Goal: Information Seeking & Learning: Learn about a topic

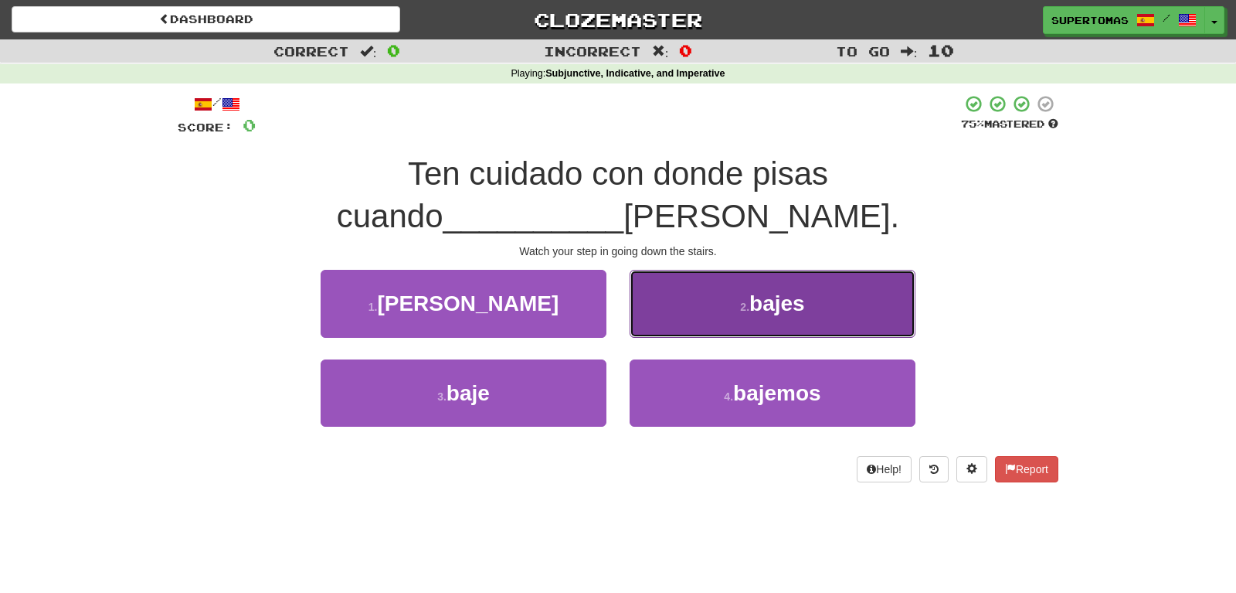
click at [743, 308] on small "2 ." at bounding box center [744, 307] width 9 height 12
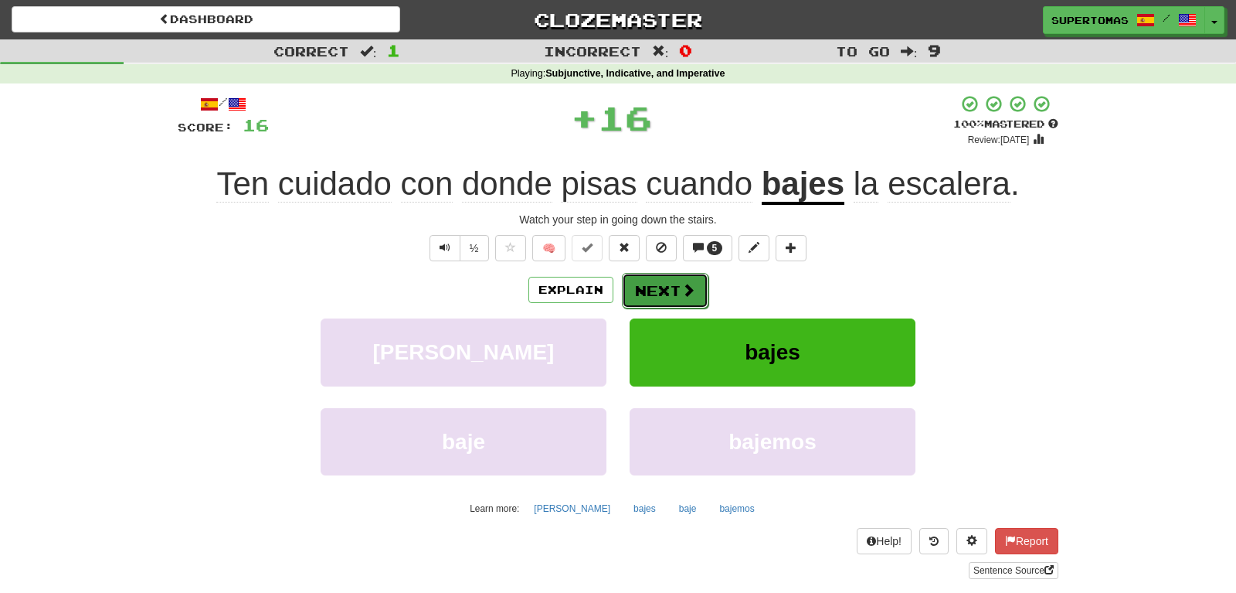
click at [657, 294] on button "Next" at bounding box center [665, 291] width 87 height 36
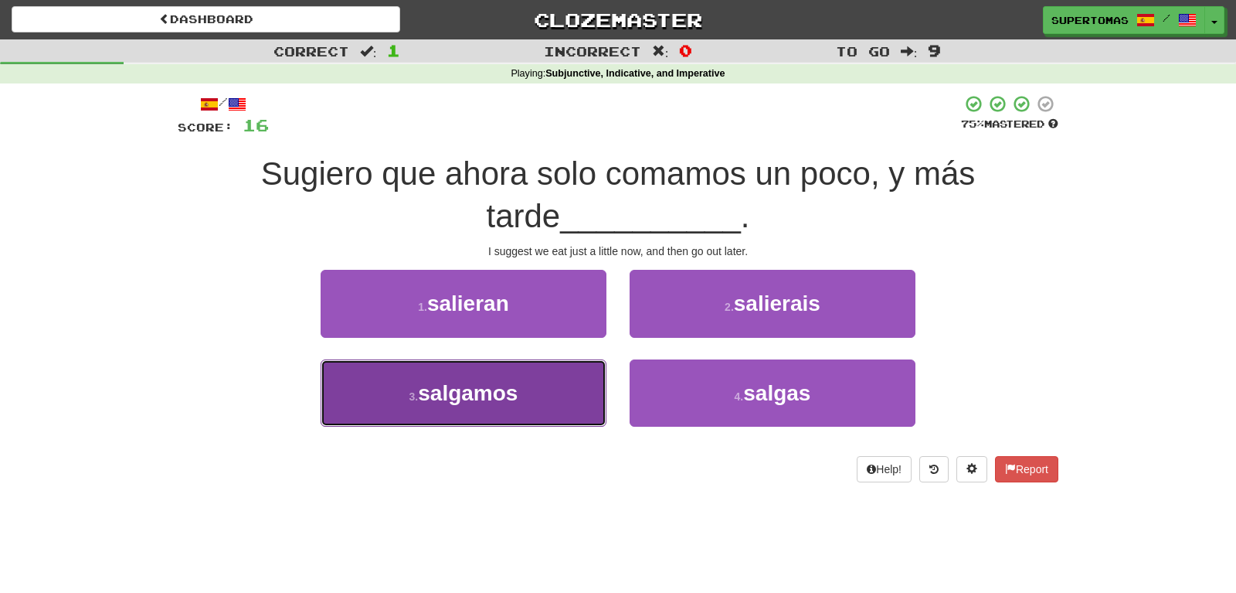
click at [495, 415] on button "3 . [GEOGRAPHIC_DATA]" at bounding box center [464, 392] width 286 height 67
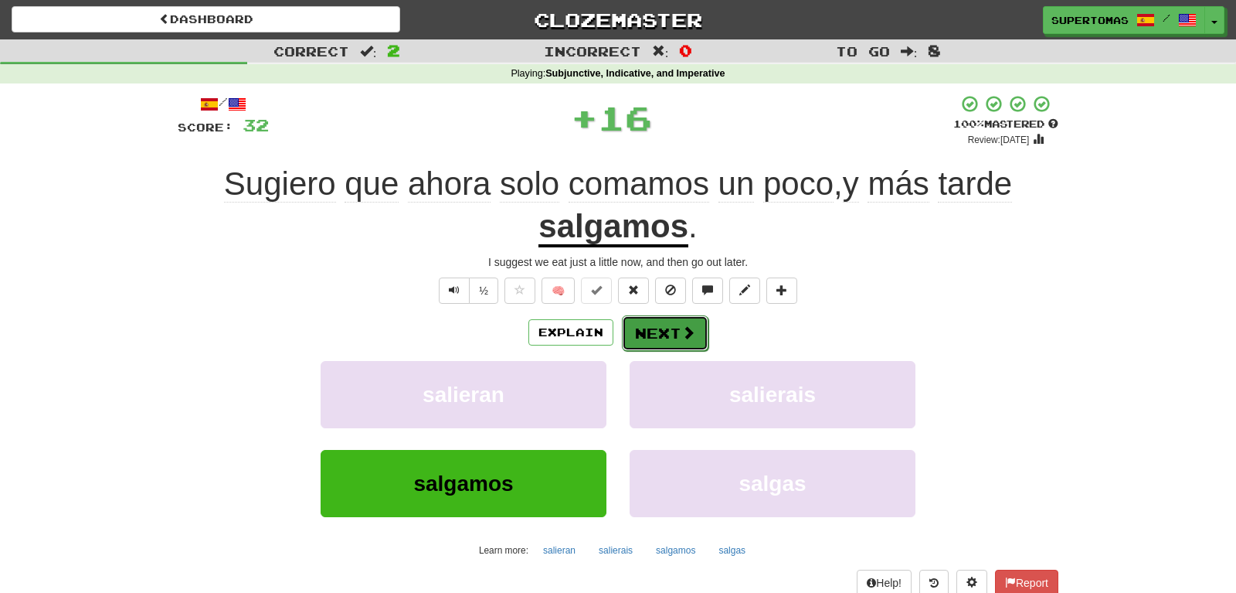
click at [656, 338] on button "Next" at bounding box center [665, 333] width 87 height 36
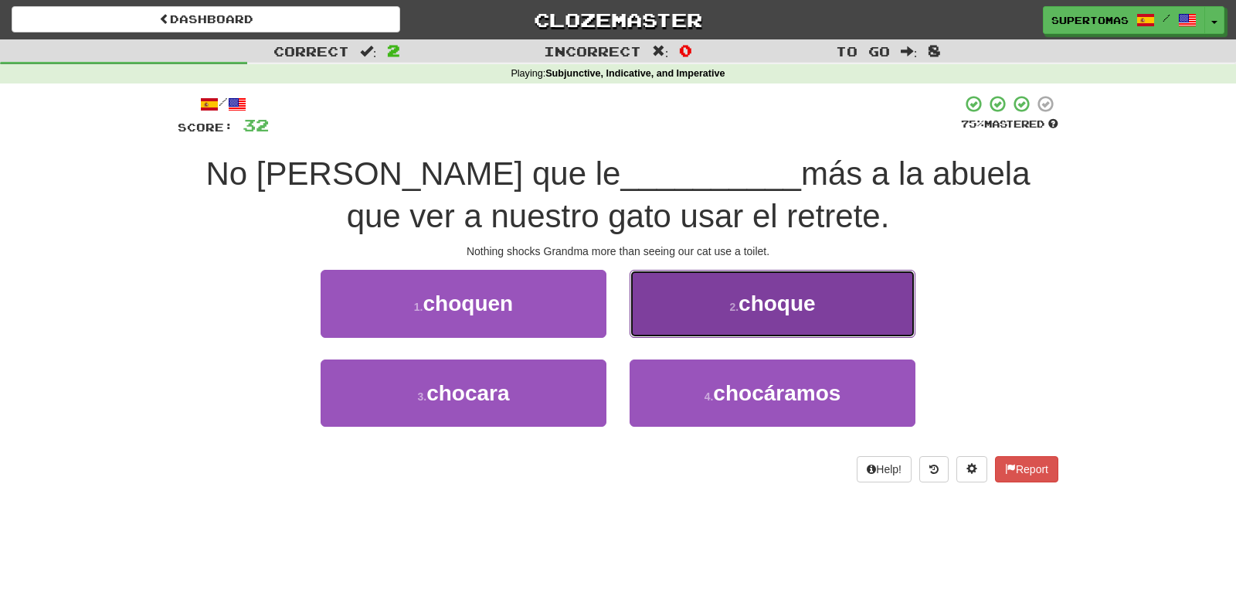
click at [710, 324] on button "2 . choque" at bounding box center [773, 303] width 286 height 67
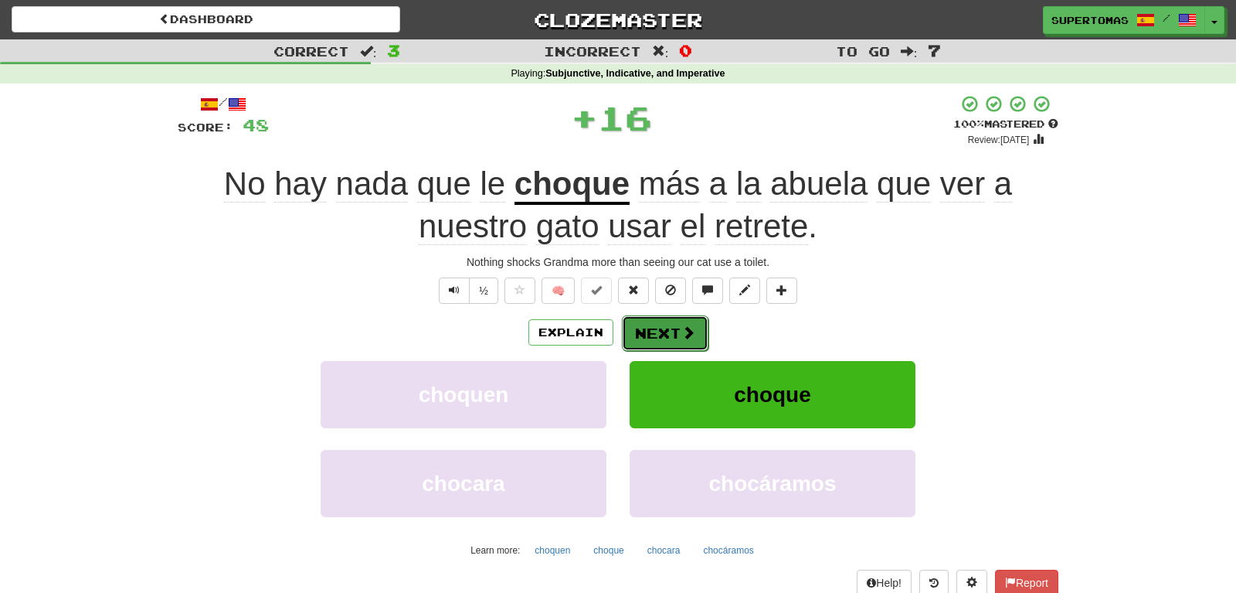
click at [644, 329] on button "Next" at bounding box center [665, 333] width 87 height 36
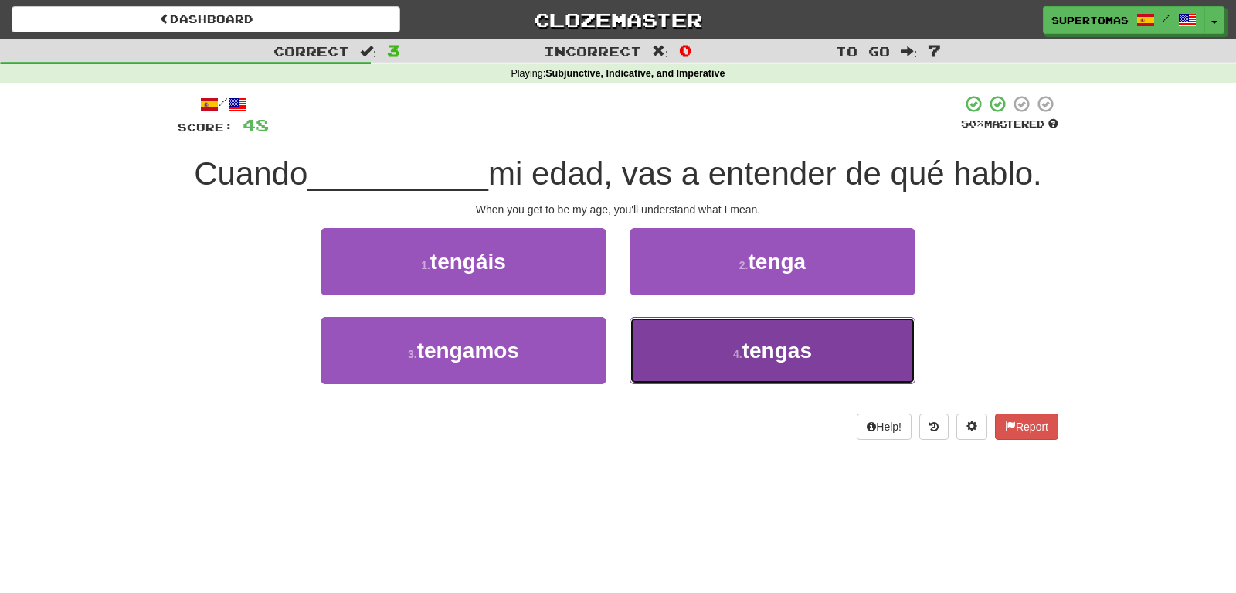
click at [722, 370] on button "4 . tengas" at bounding box center [773, 350] width 286 height 67
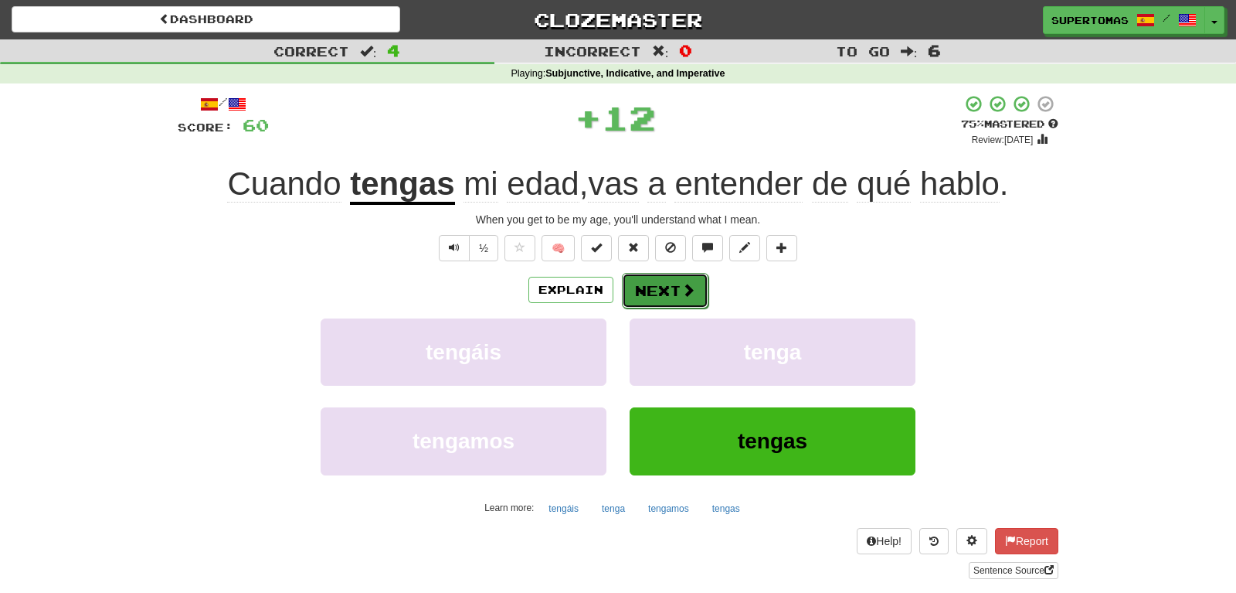
click at [664, 299] on button "Next" at bounding box center [665, 291] width 87 height 36
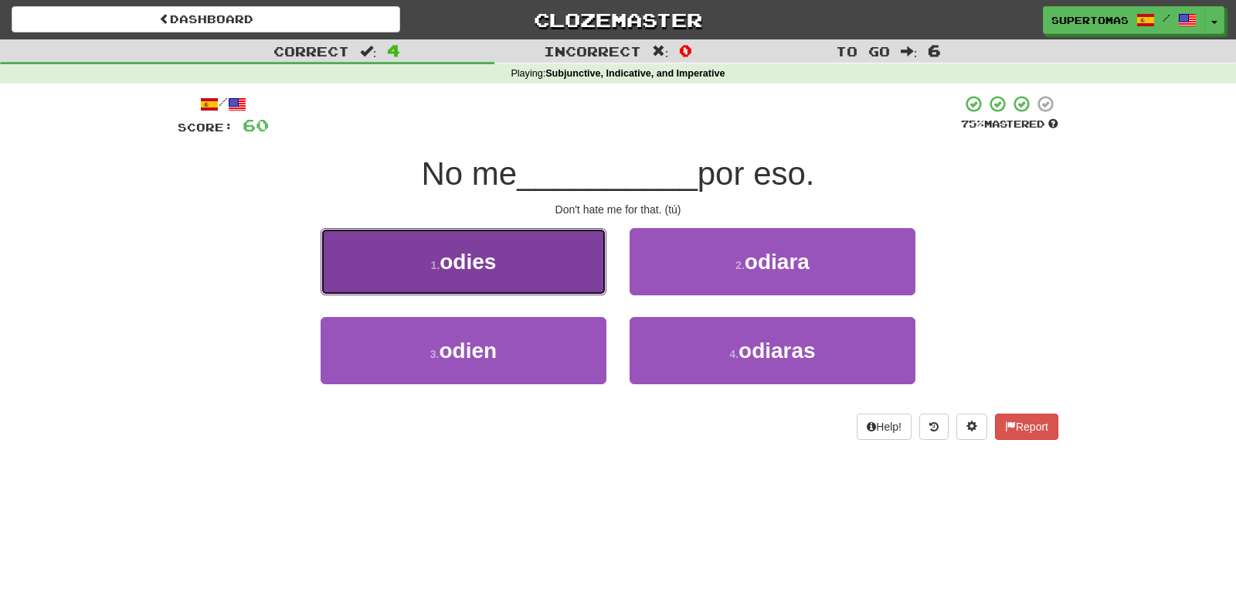
click at [525, 271] on button "1 . odies" at bounding box center [464, 261] width 286 height 67
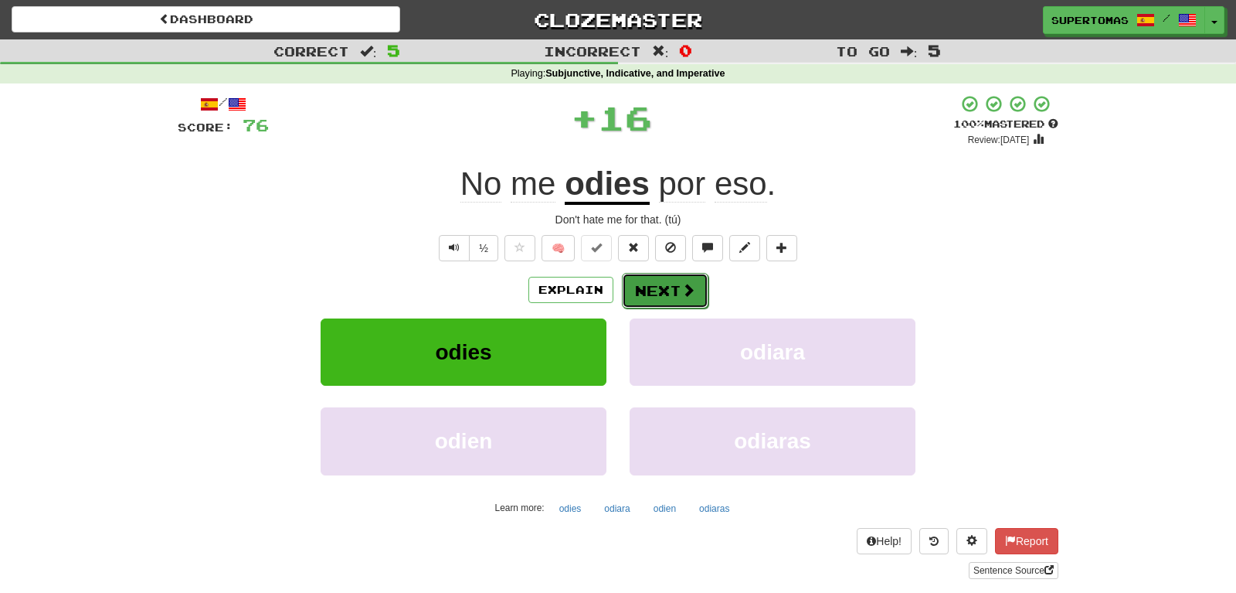
click at [640, 281] on button "Next" at bounding box center [665, 291] width 87 height 36
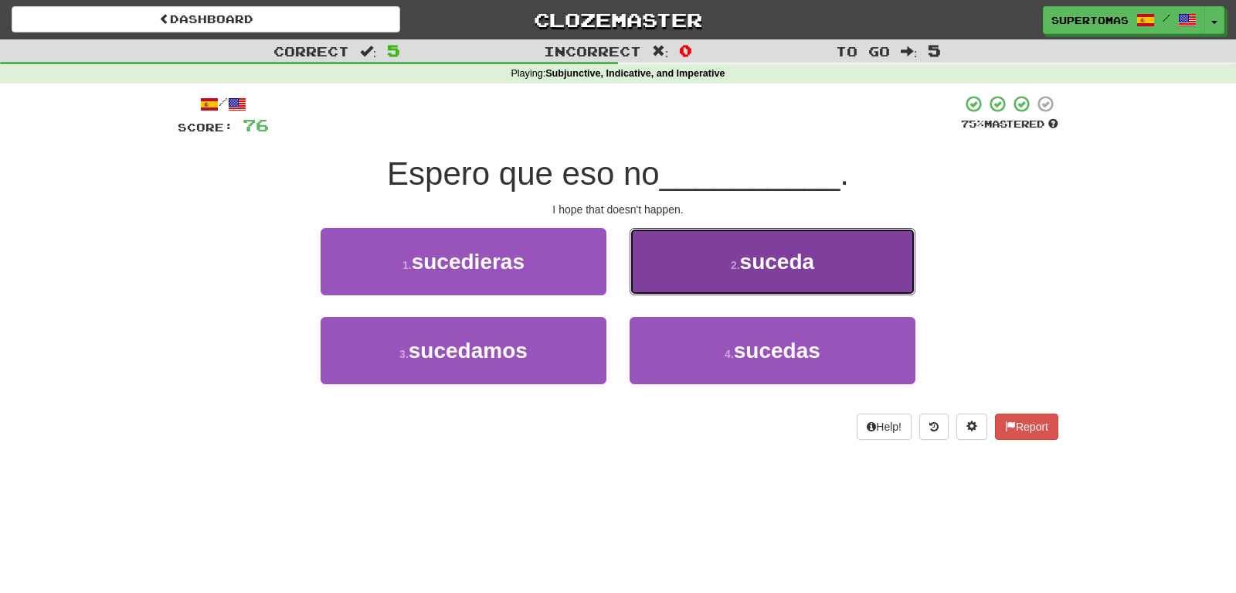
click at [702, 273] on button "2 . suceda" at bounding box center [773, 261] width 286 height 67
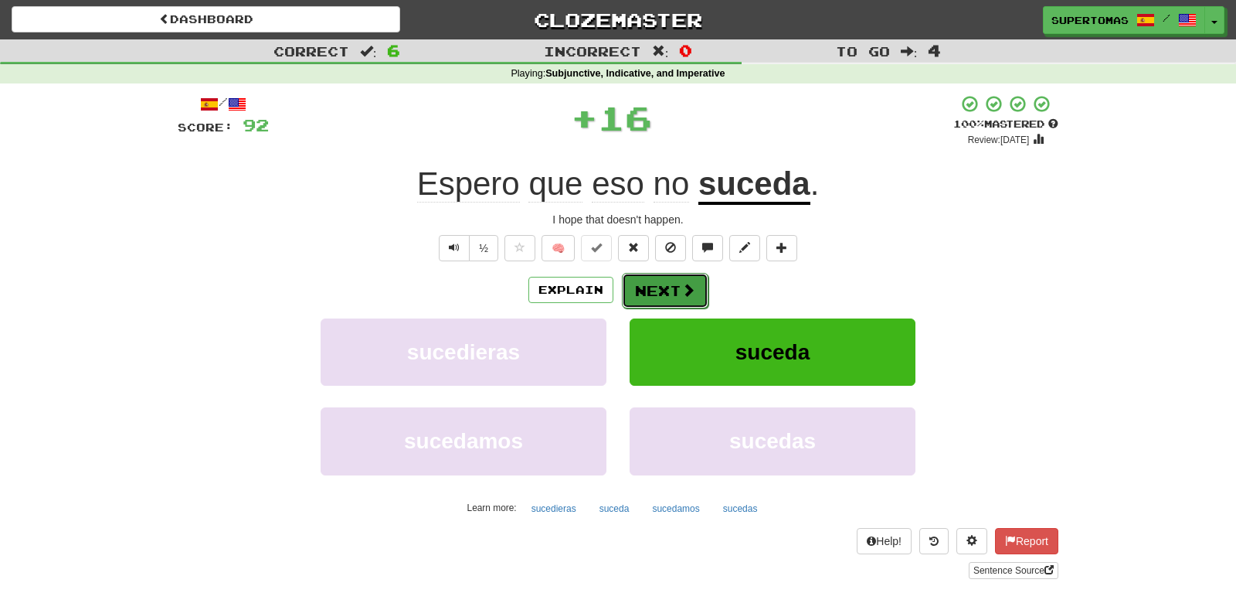
click at [659, 282] on button "Next" at bounding box center [665, 291] width 87 height 36
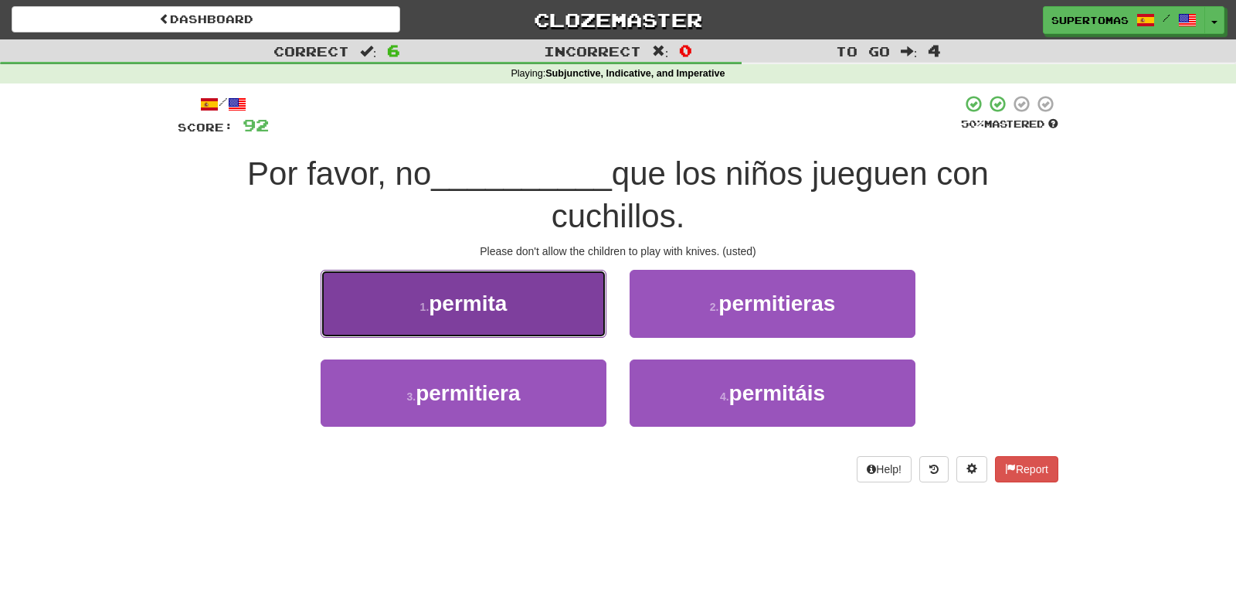
click at [495, 318] on button "1 . permita" at bounding box center [464, 303] width 286 height 67
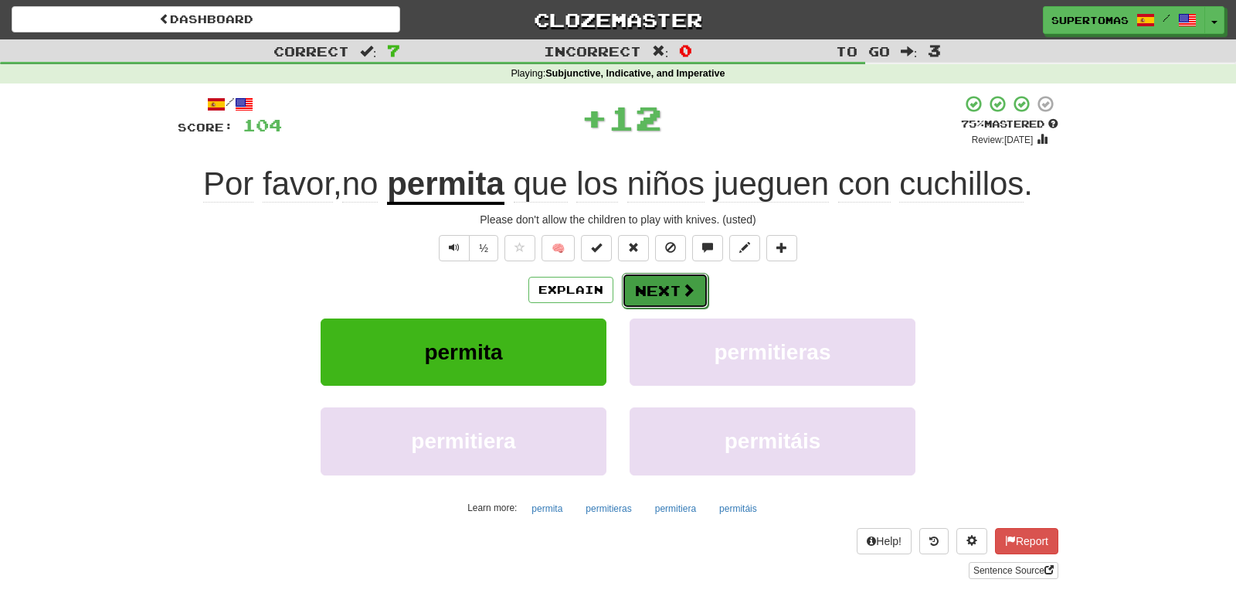
click at [664, 297] on button "Next" at bounding box center [665, 291] width 87 height 36
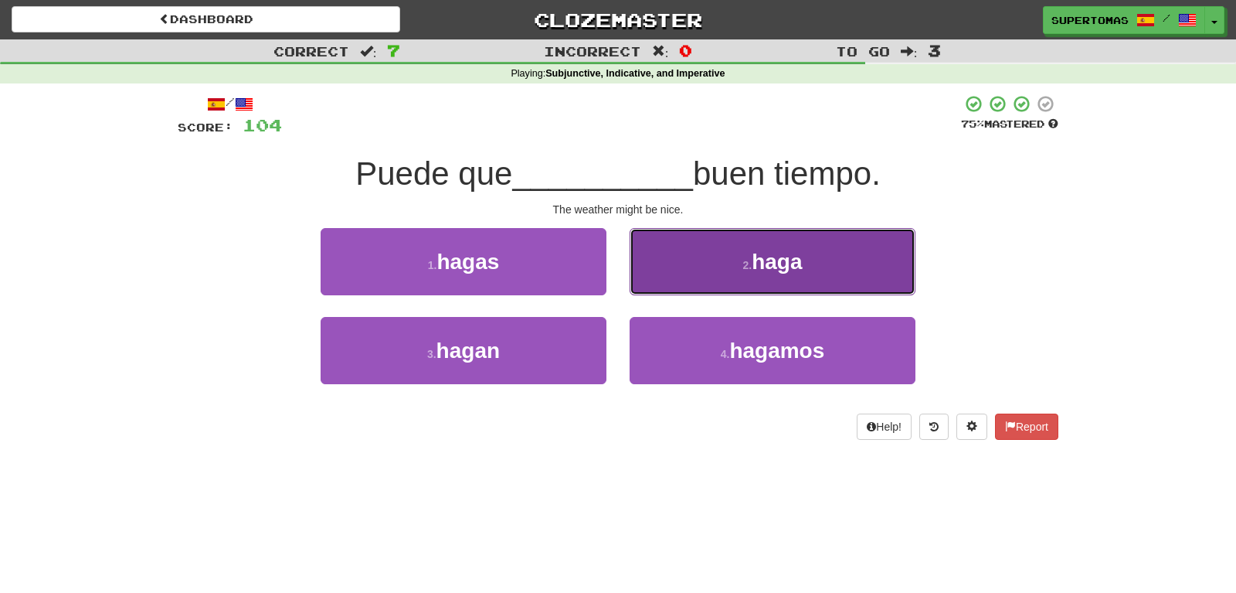
click at [741, 285] on button "2 . [GEOGRAPHIC_DATA]" at bounding box center [773, 261] width 286 height 67
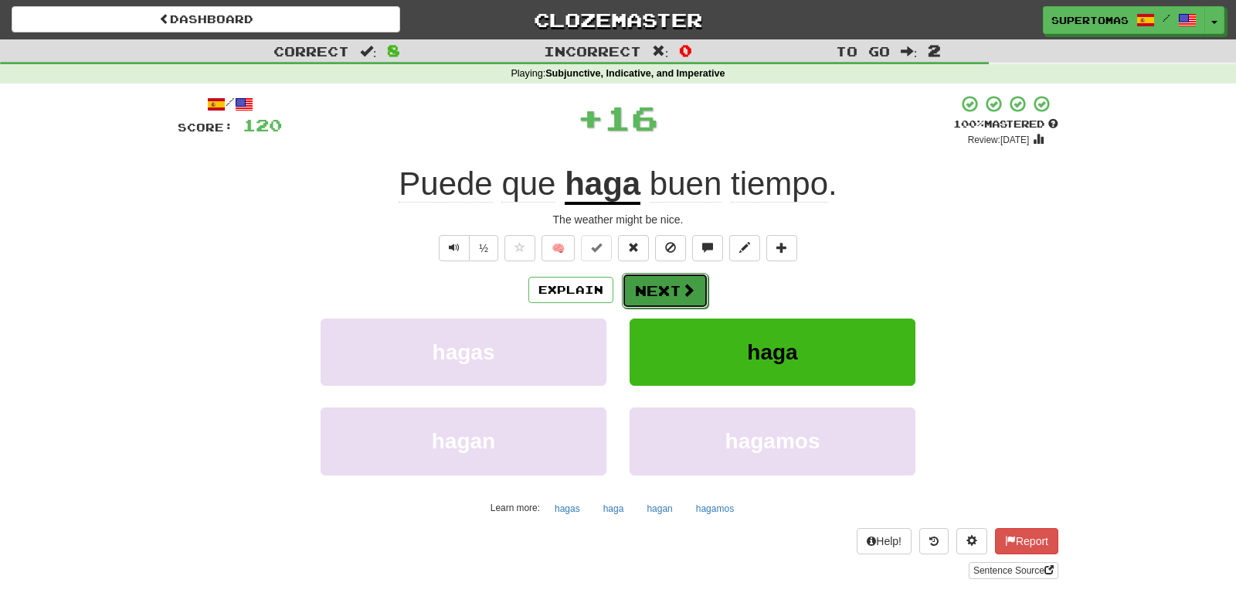
click at [654, 288] on button "Next" at bounding box center [665, 291] width 87 height 36
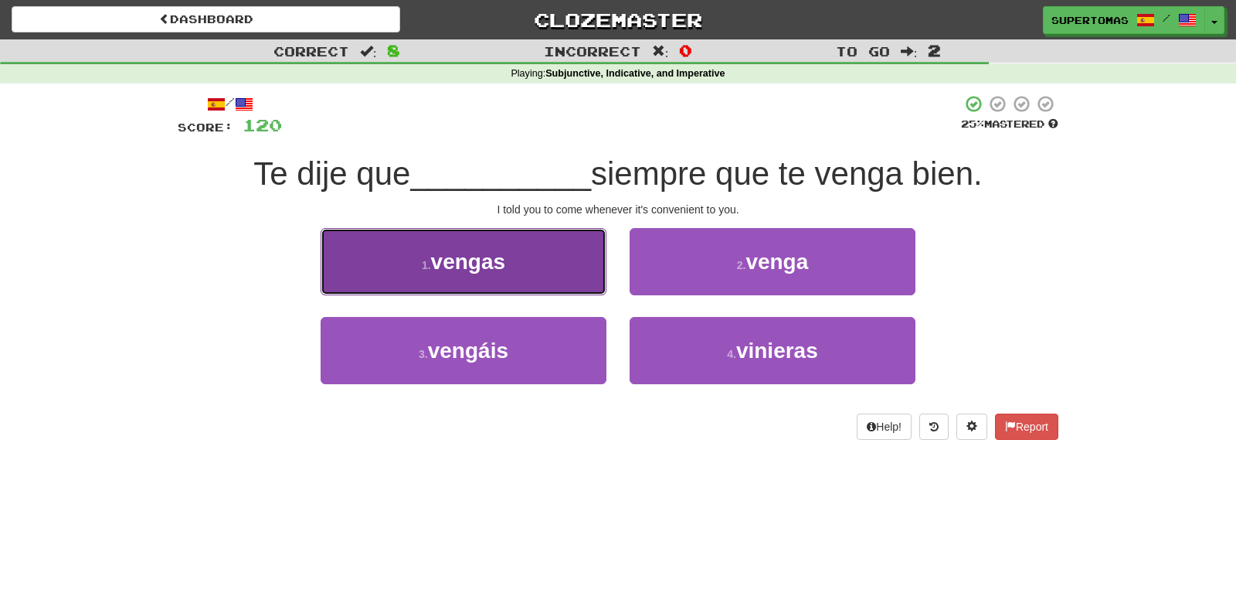
click at [510, 283] on button "1 . vengas" at bounding box center [464, 261] width 286 height 67
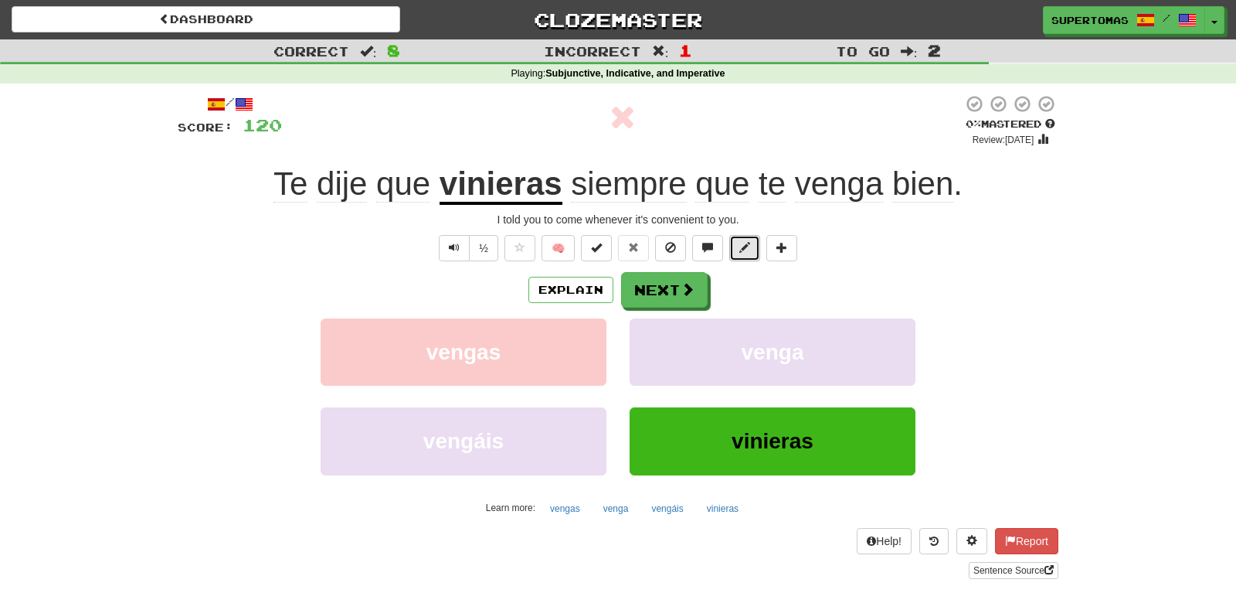
click at [750, 250] on span at bounding box center [744, 247] width 11 height 11
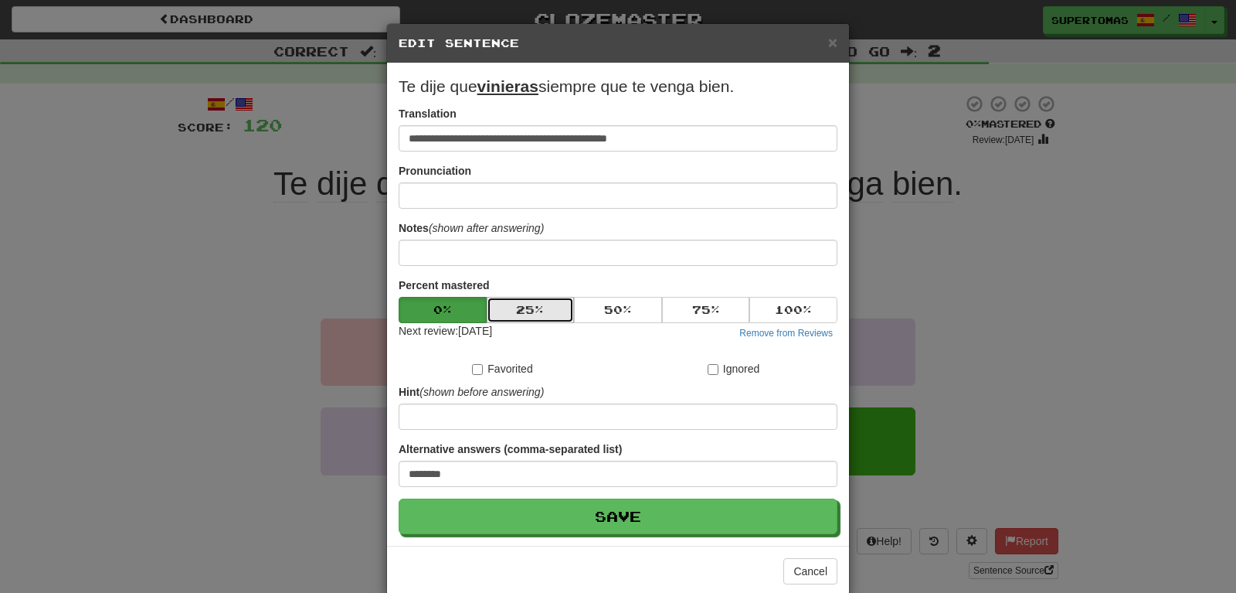
click at [519, 310] on button "25 %" at bounding box center [531, 310] width 88 height 26
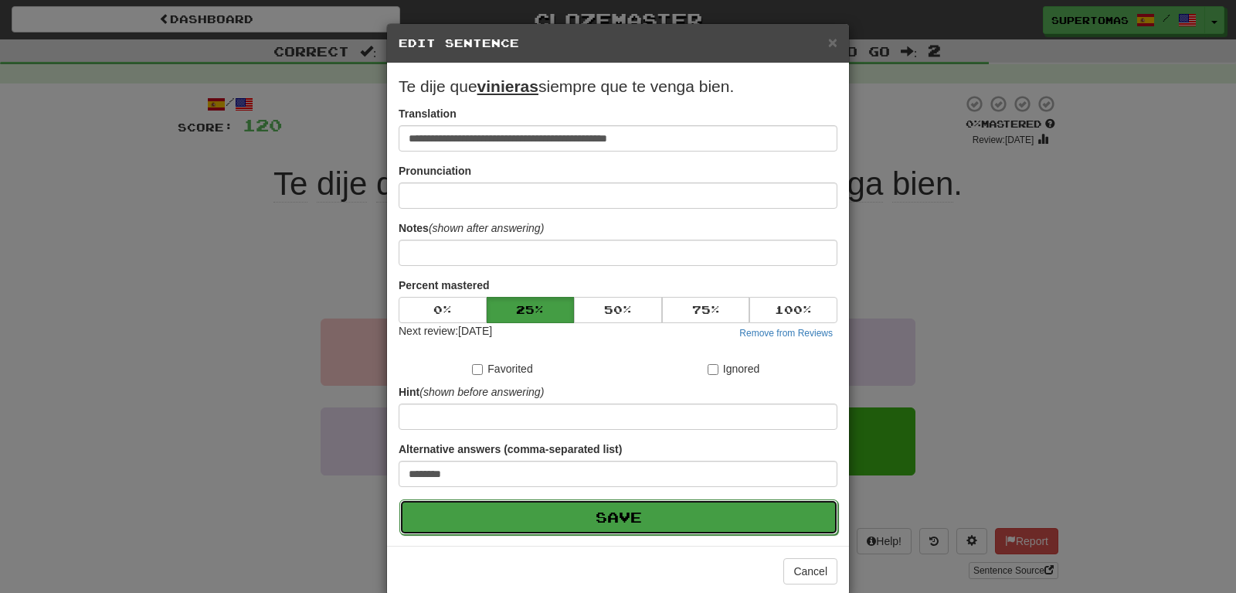
click at [563, 510] on button "Save" at bounding box center [618, 517] width 439 height 36
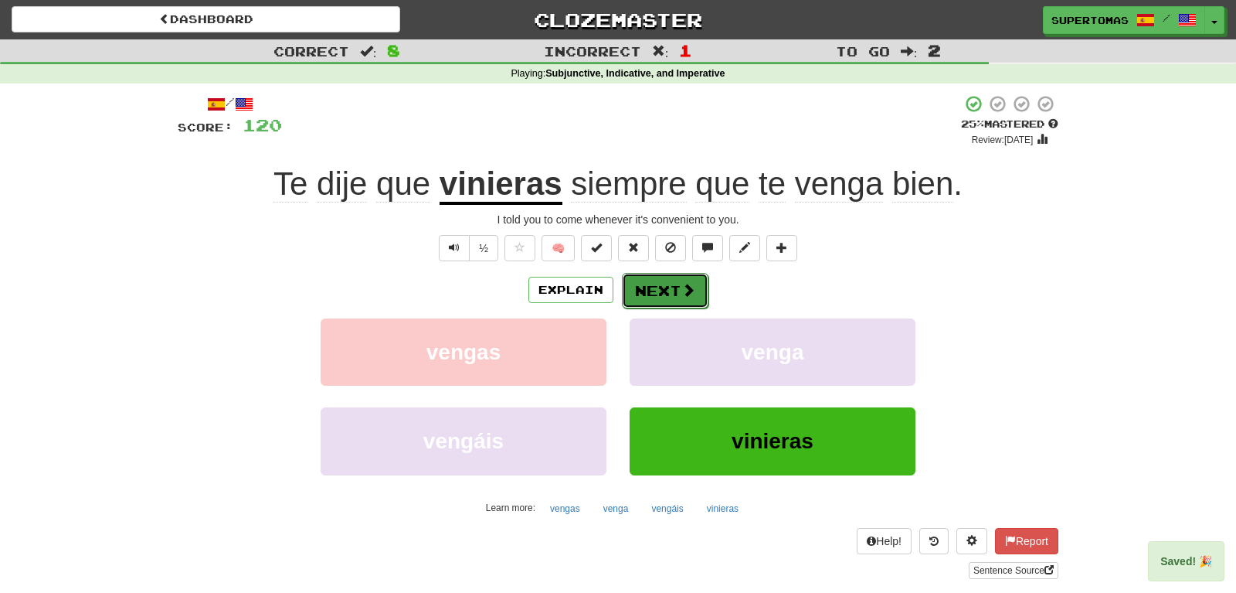
click at [671, 295] on button "Next" at bounding box center [665, 291] width 87 height 36
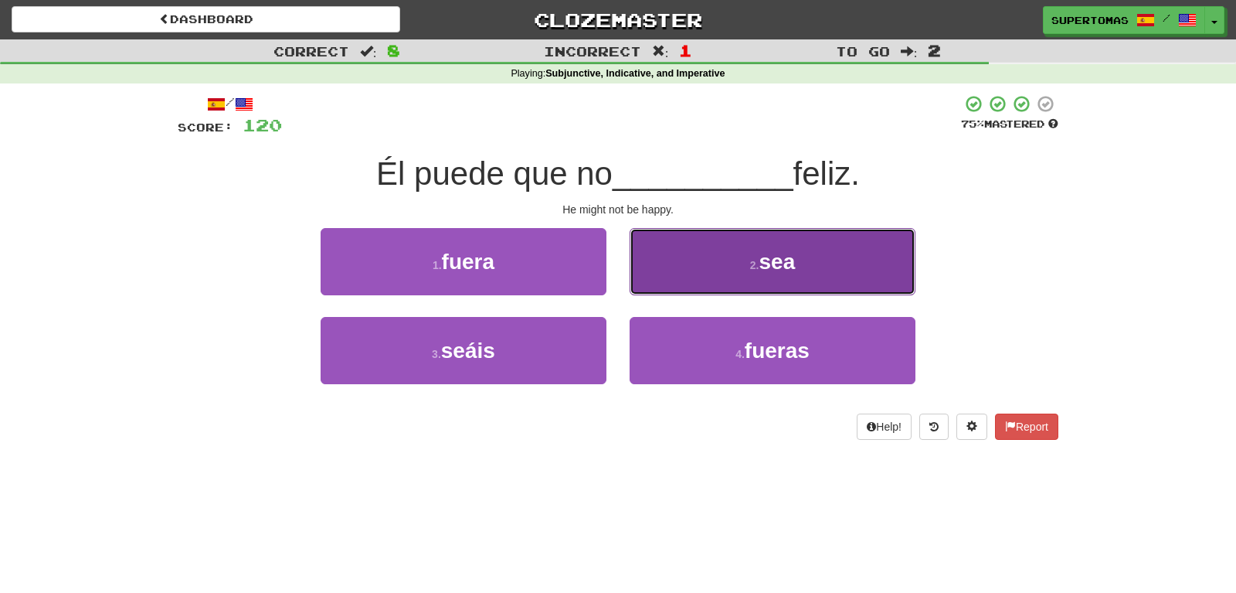
click at [689, 277] on button "2 . sea" at bounding box center [773, 261] width 286 height 67
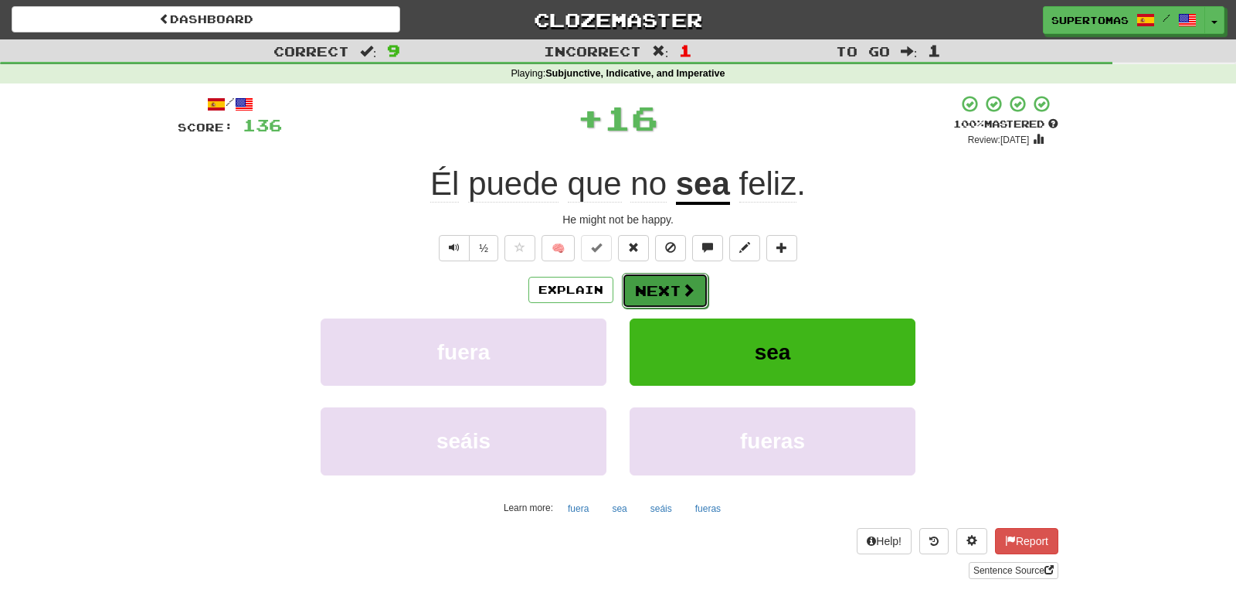
click at [654, 291] on button "Next" at bounding box center [665, 291] width 87 height 36
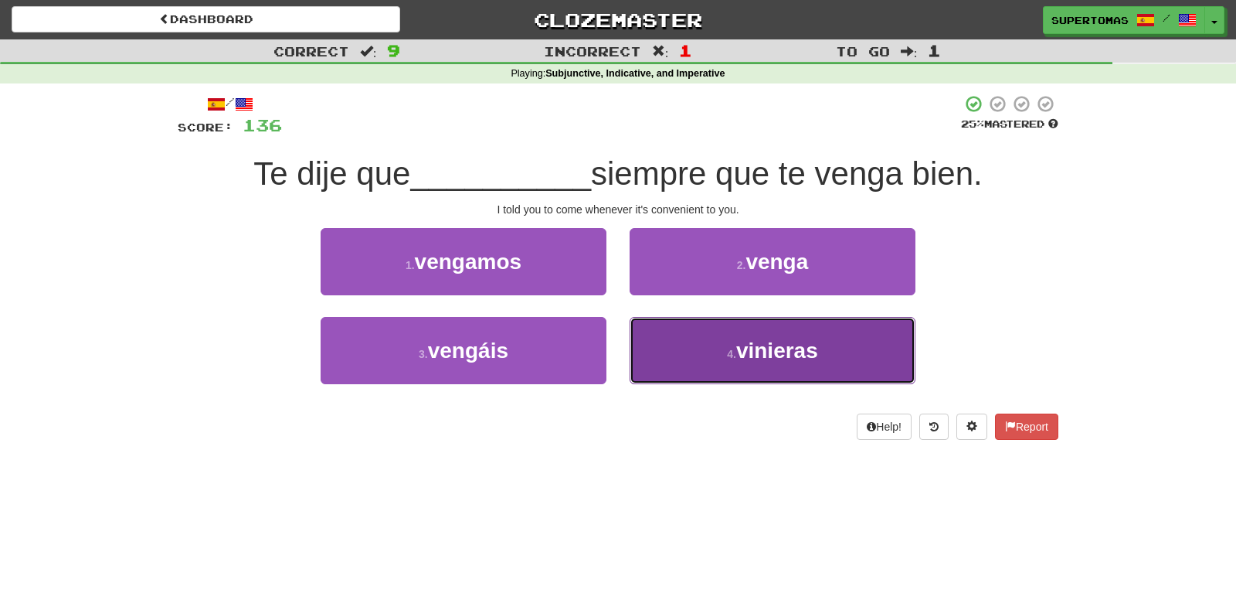
click at [667, 362] on button "4 . vinieras" at bounding box center [773, 350] width 286 height 67
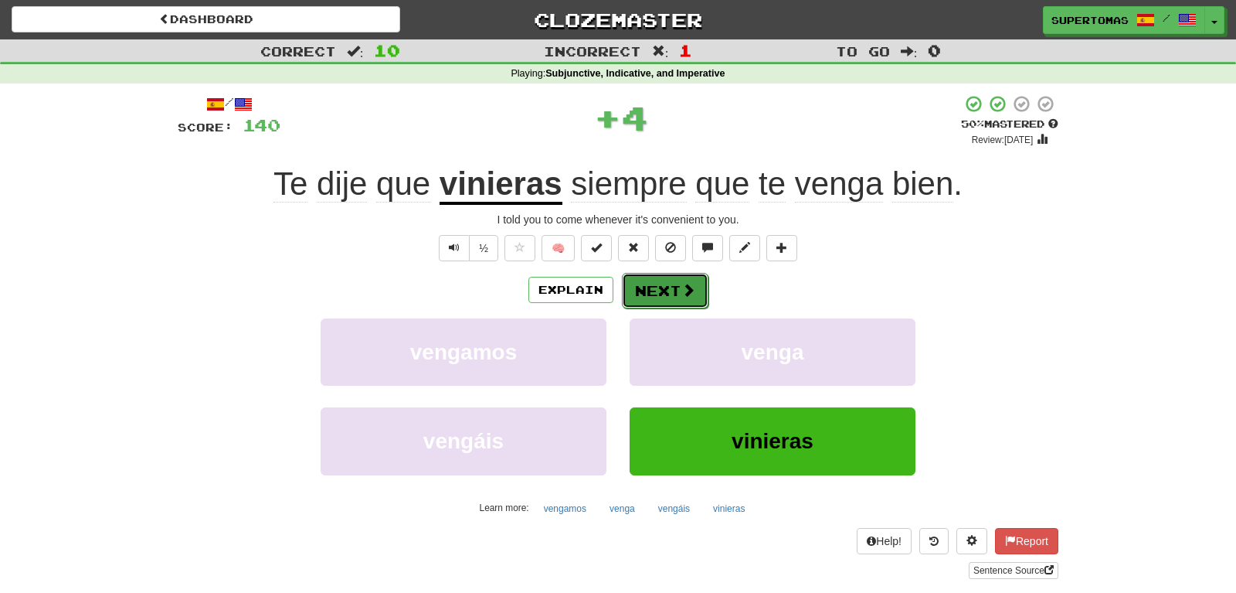
click at [661, 287] on button "Next" at bounding box center [665, 291] width 87 height 36
